Goal: Find contact information: Find contact information

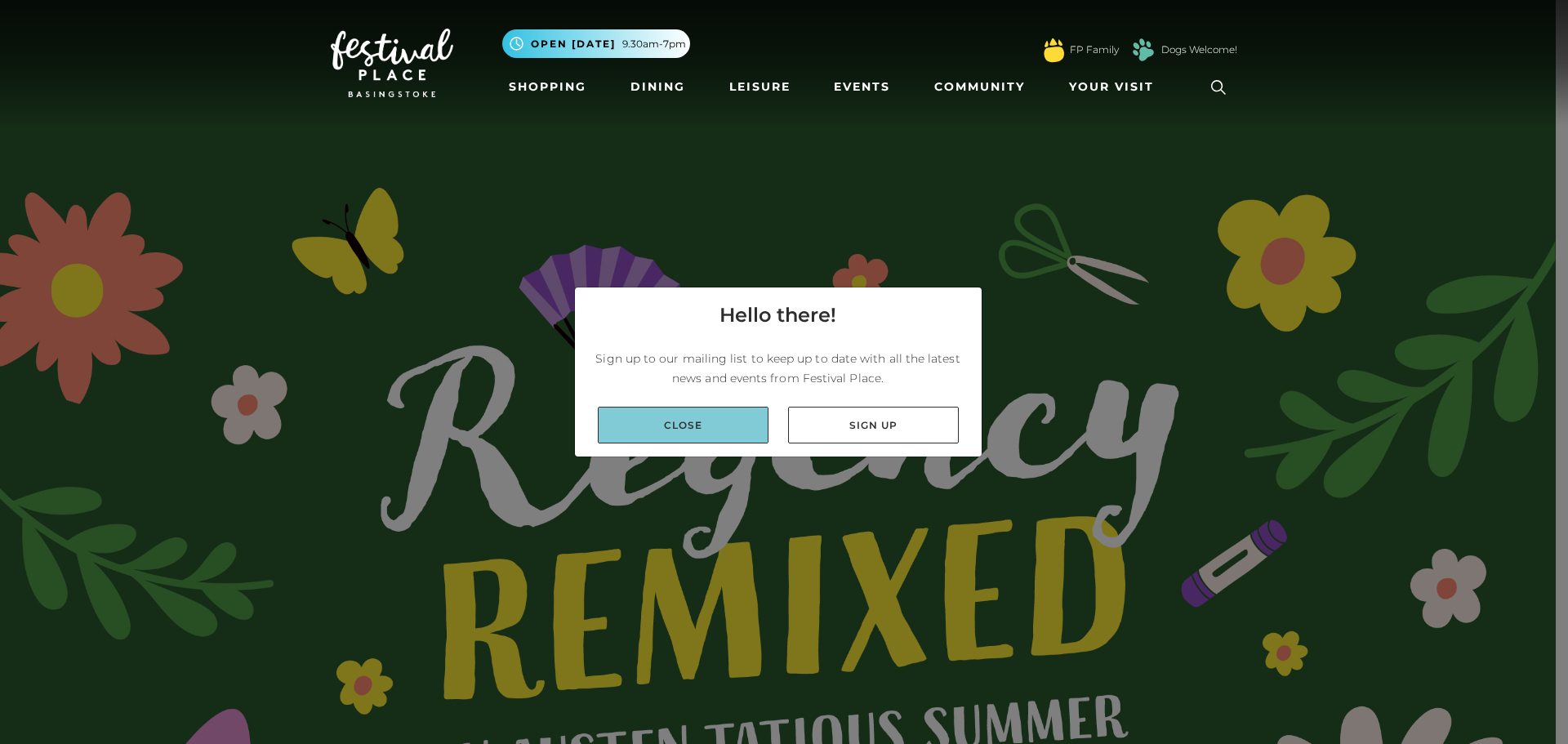
click at [711, 427] on link "Close" at bounding box center [683, 425] width 171 height 37
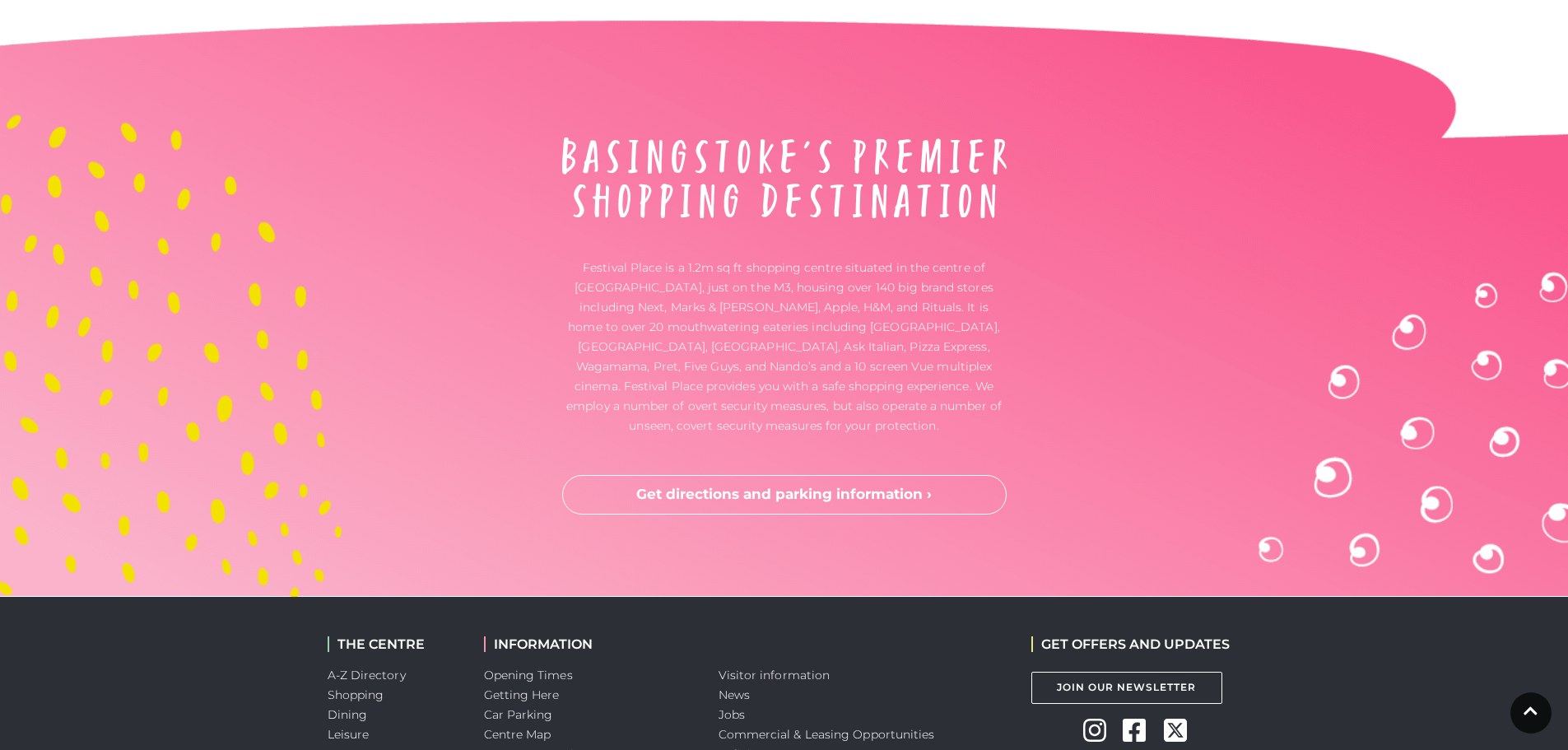
scroll to position [5511, 0]
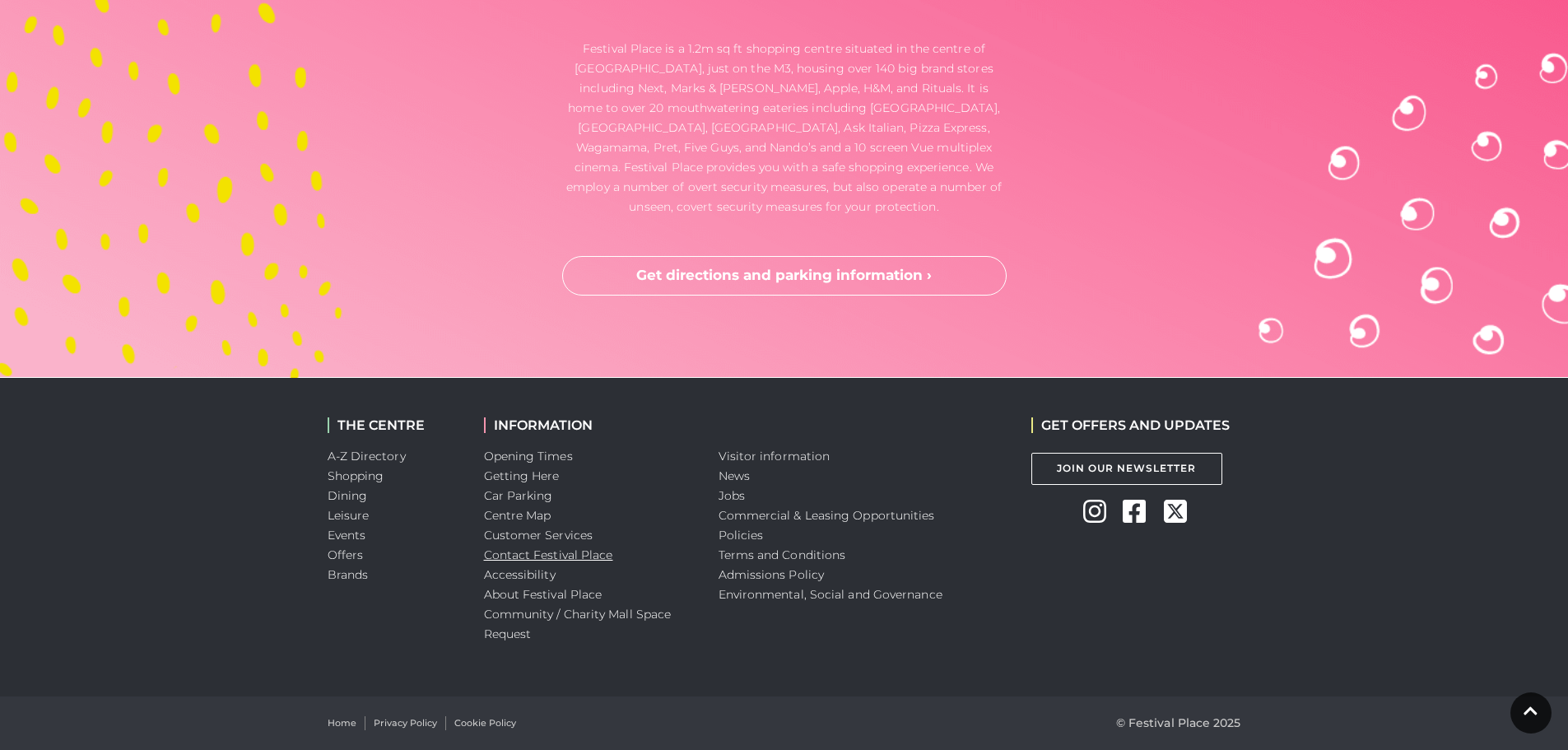
click at [496, 556] on link "Contact Festival Place" at bounding box center [548, 554] width 129 height 14
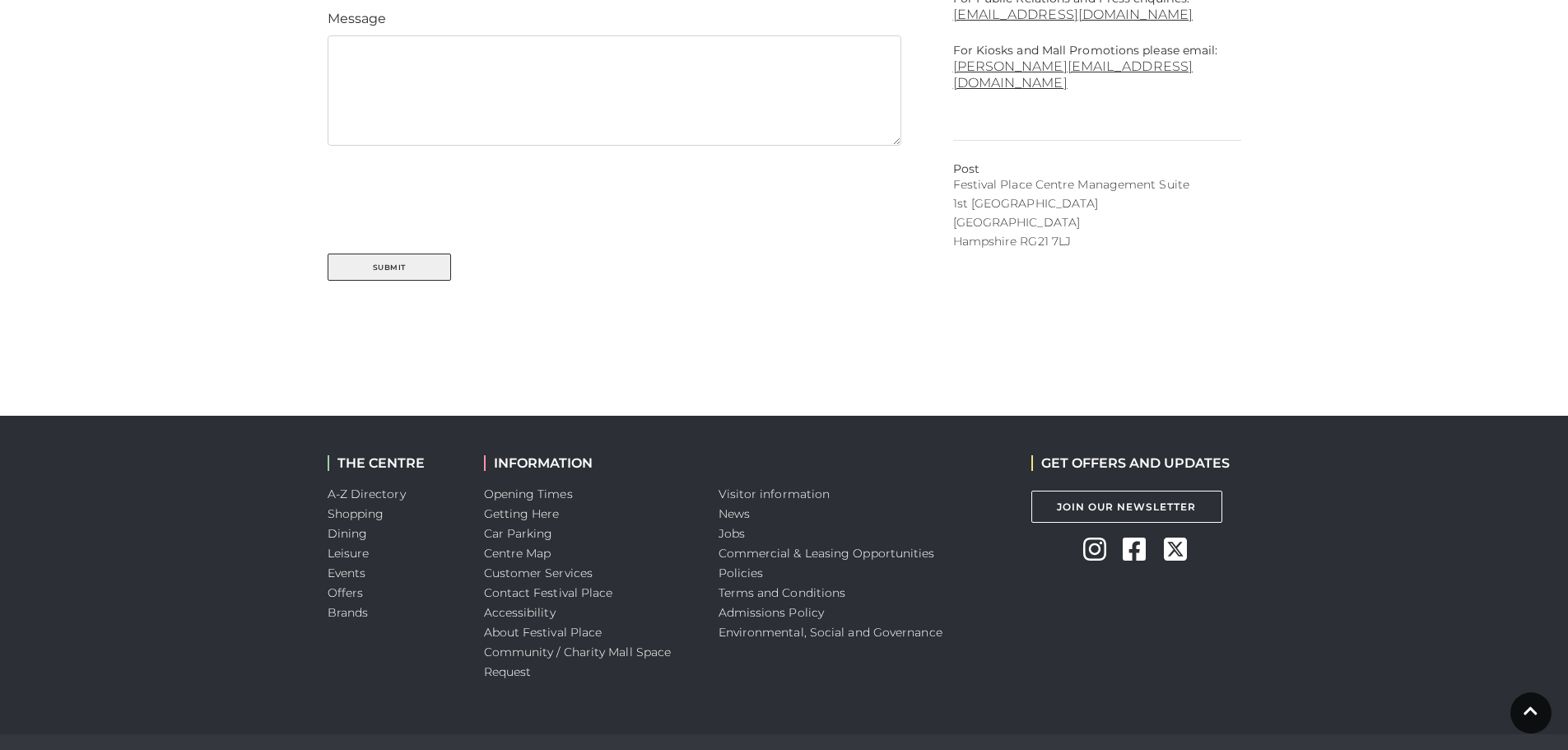
scroll to position [979, 0]
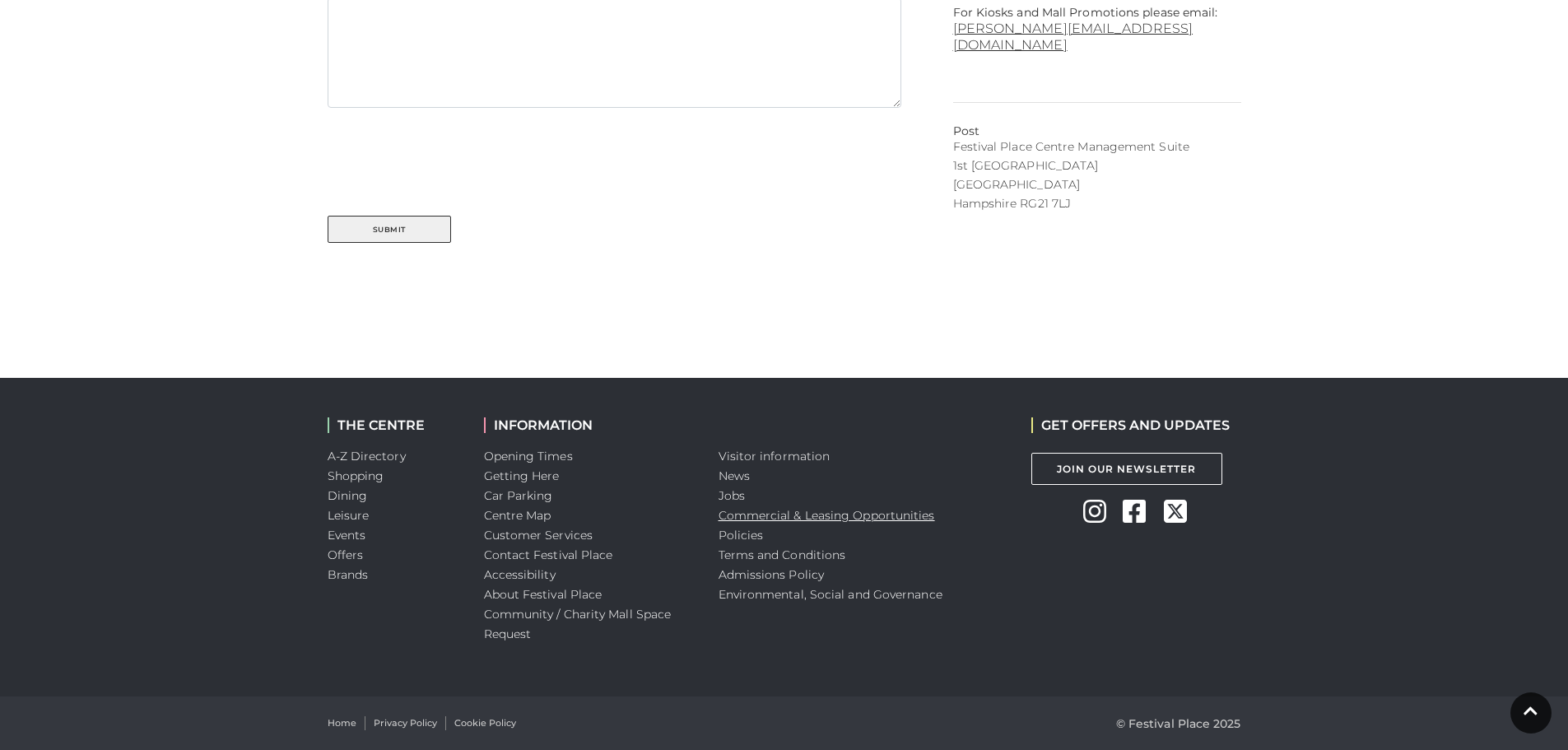
click at [763, 513] on link "Commercial & Leasing Opportunities" at bounding box center [827, 514] width 216 height 14
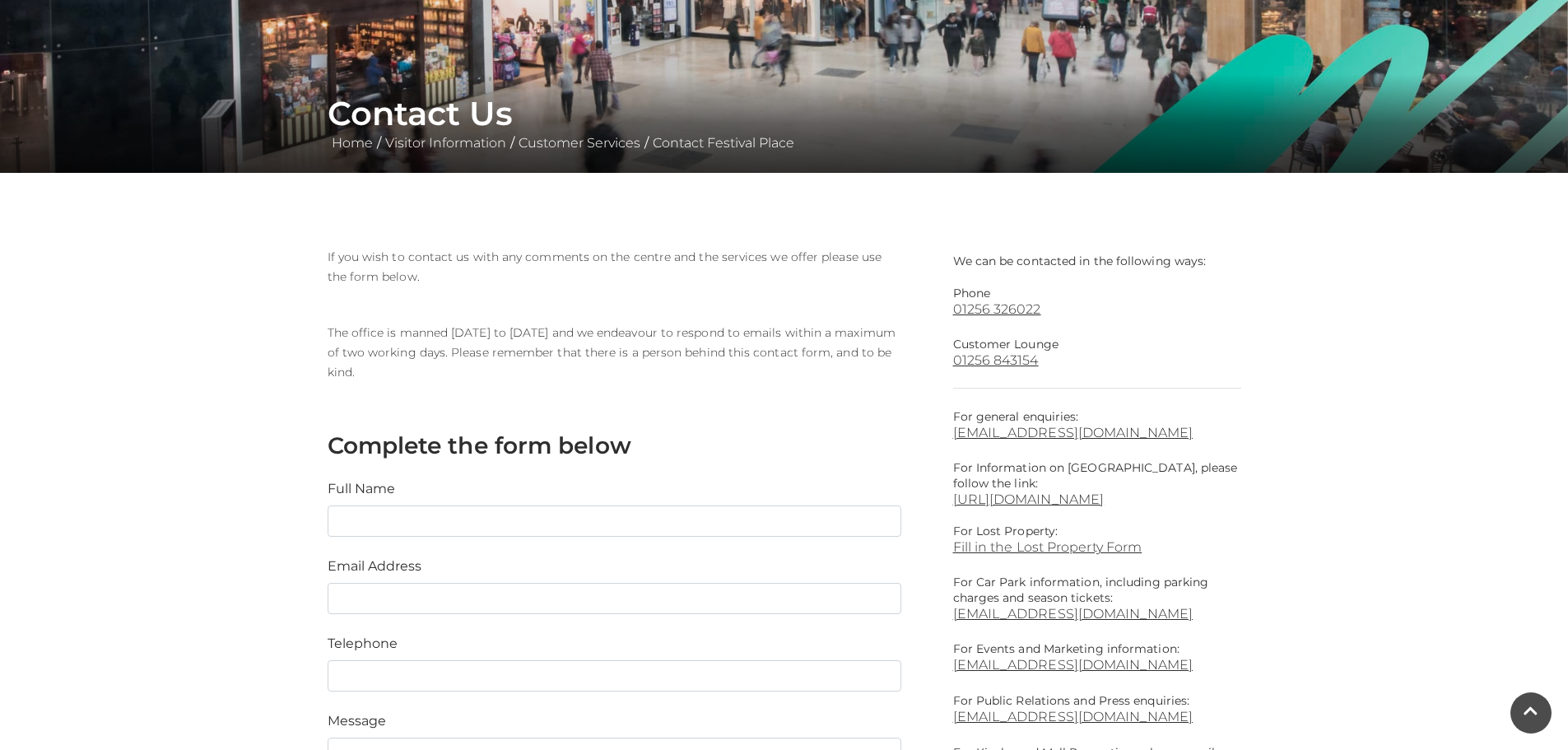
scroll to position [238, 0]
